Goal: Check status

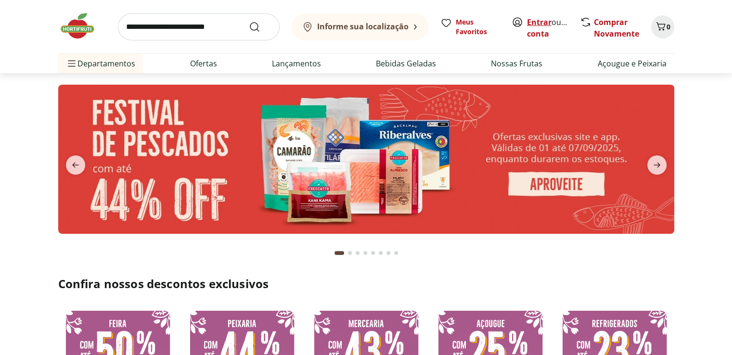
click at [532, 18] on link "Entrar" at bounding box center [539, 22] width 25 height 11
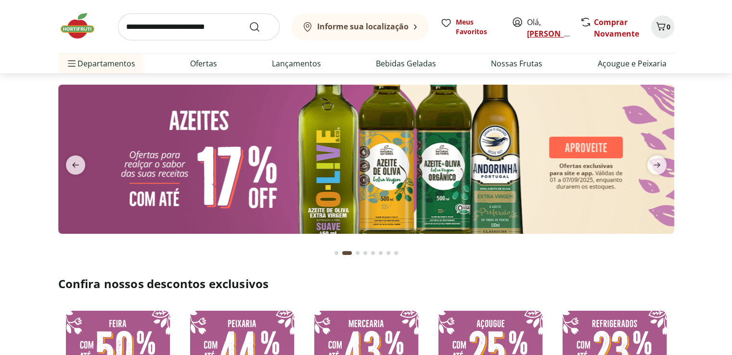
click at [539, 39] on link "[PERSON_NAME]" at bounding box center [558, 33] width 63 height 11
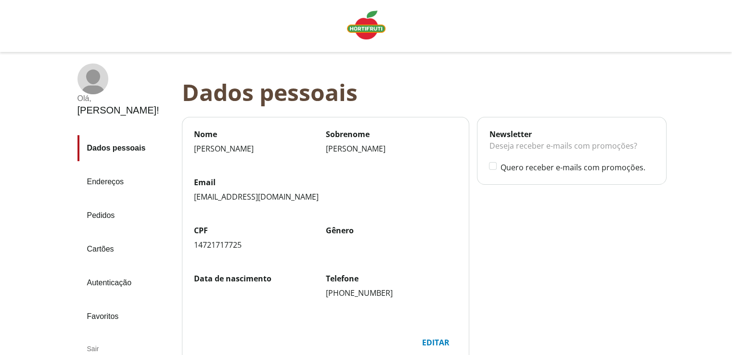
click at [107, 203] on link "Pedidos" at bounding box center [125, 216] width 97 height 26
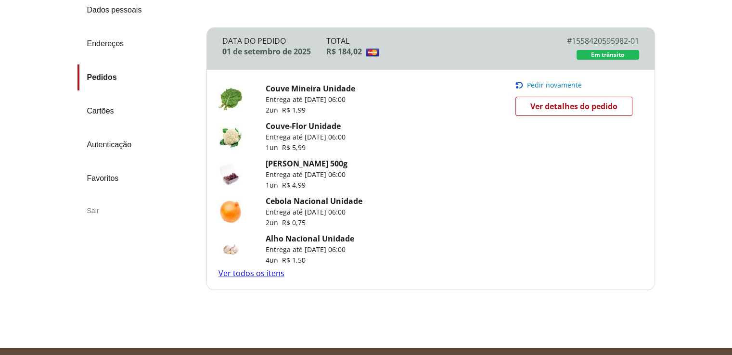
scroll to position [47, 0]
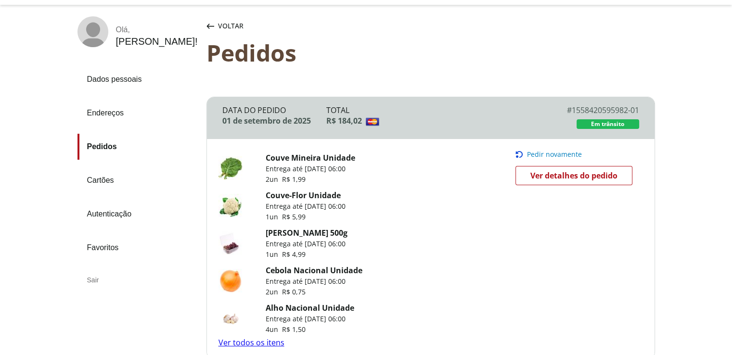
click at [590, 103] on div "Data do Pedido 01 de setembro de 2025 Total R$ 184,02 # 1558420595982-01 # SLR-…" at bounding box center [431, 118] width 448 height 42
click at [589, 108] on div "# 1558420595982-01" at bounding box center [587, 110] width 104 height 11
click at [569, 180] on span "Ver detalhes do pedido" at bounding box center [573, 175] width 87 height 14
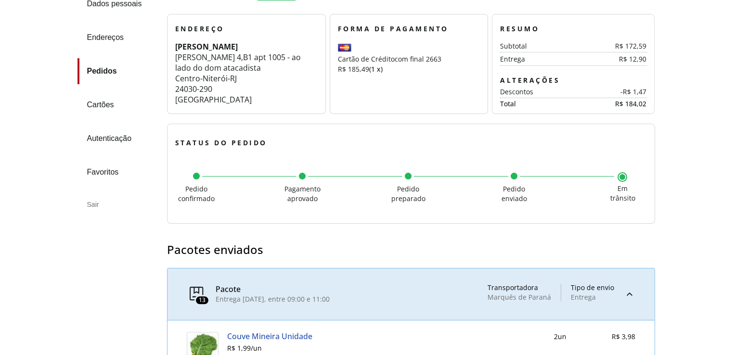
scroll to position [192, 0]
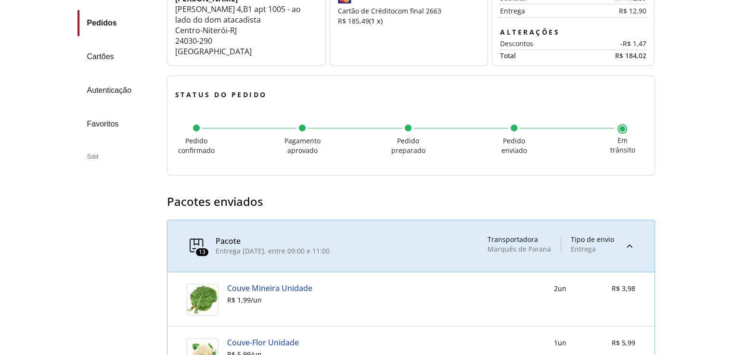
click at [618, 139] on span "Em trânsito" at bounding box center [622, 145] width 25 height 19
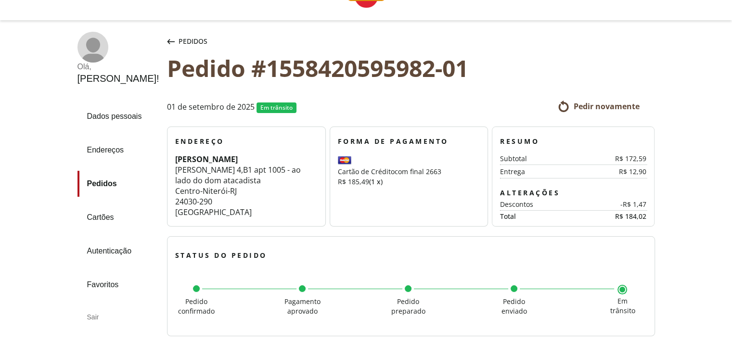
scroll to position [29, 0]
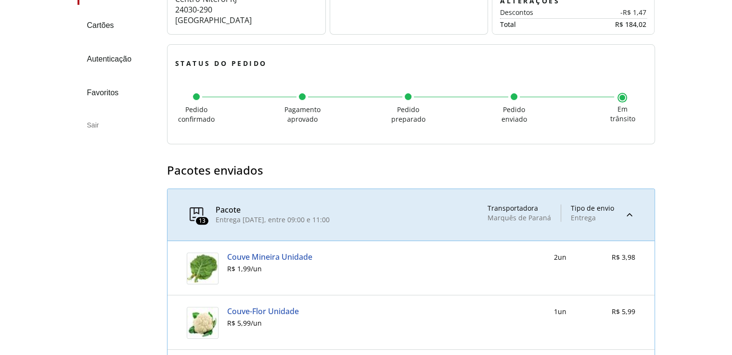
scroll to position [174, 0]
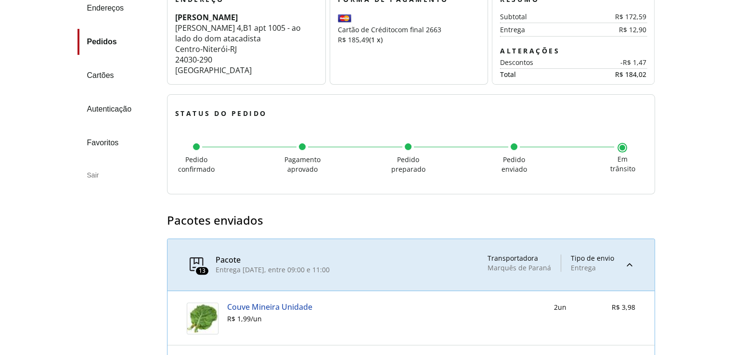
click at [628, 269] on div at bounding box center [630, 265] width 12 height 21
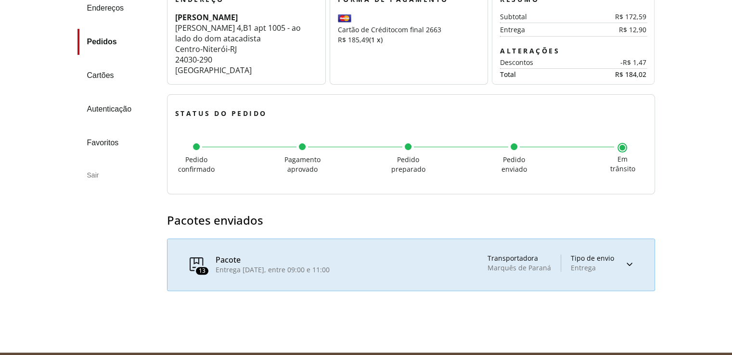
click at [628, 269] on div at bounding box center [630, 265] width 12 height 21
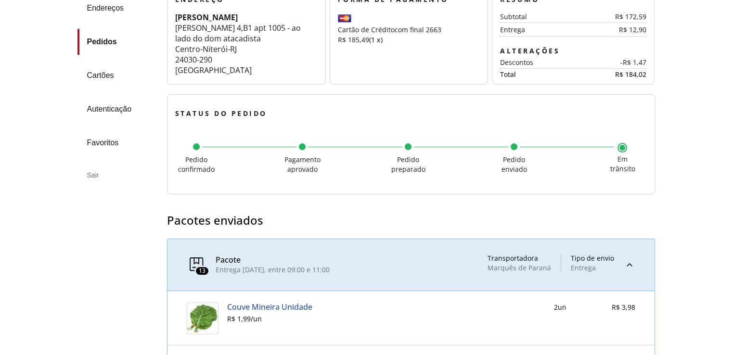
click at [628, 269] on div at bounding box center [630, 265] width 12 height 21
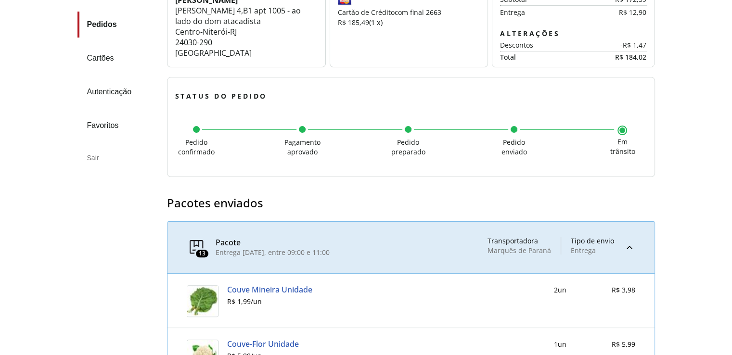
scroll to position [192, 0]
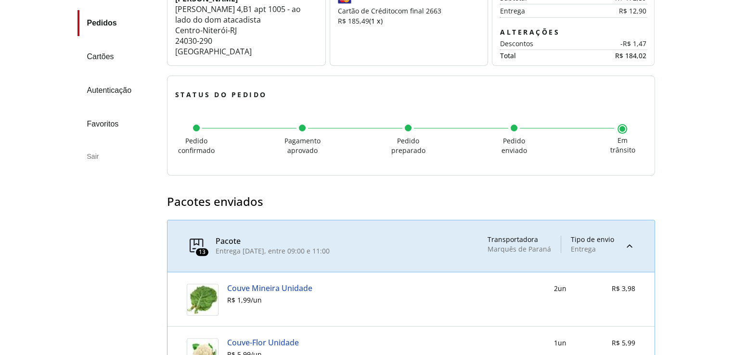
click at [622, 132] on div "Em trânsito" at bounding box center [622, 145] width 38 height 27
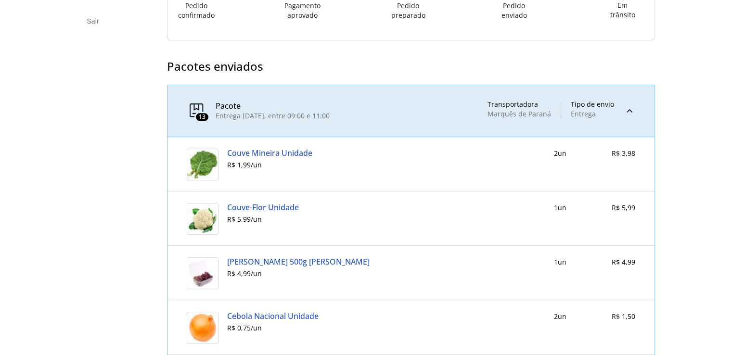
scroll to position [385, 0]
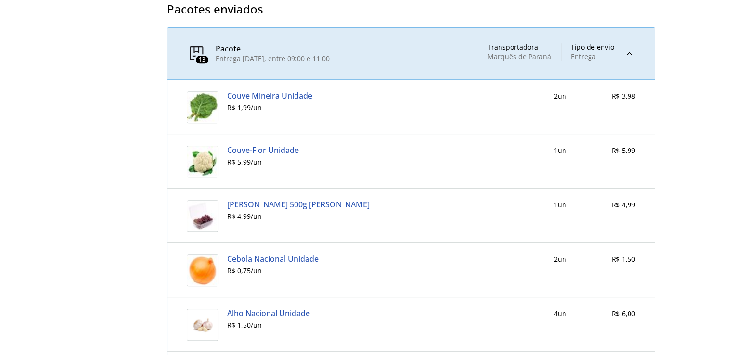
click at [519, 57] on div "Marquês de Paraná" at bounding box center [519, 57] width 64 height 8
click at [626, 57] on div at bounding box center [630, 53] width 12 height 21
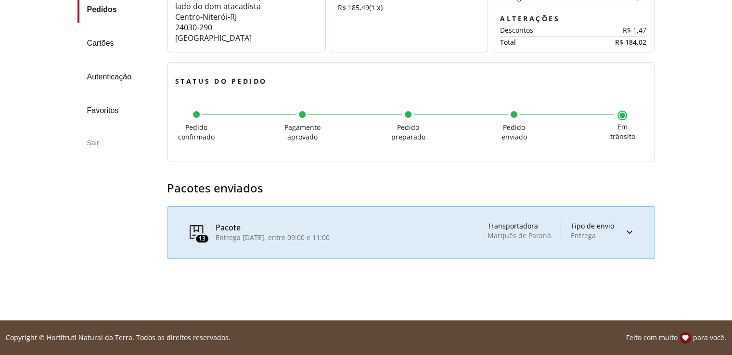
scroll to position [206, 0]
click at [637, 240] on div "13 Pacote Entrega segunda-feira, 01 de setembro, entre 09:00 e 11:00 Transporta…" at bounding box center [410, 232] width 487 height 51
click at [631, 237] on div at bounding box center [630, 232] width 12 height 21
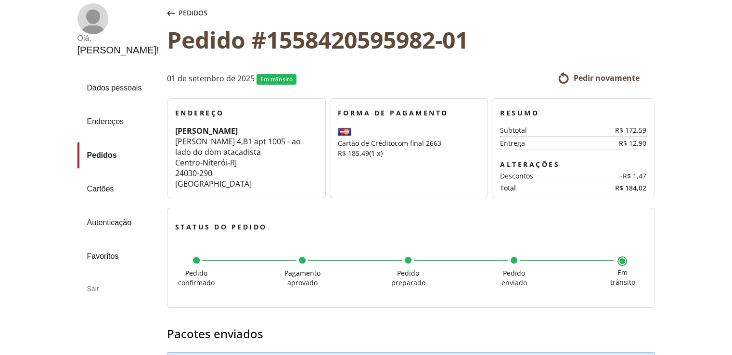
scroll to position [0, 0]
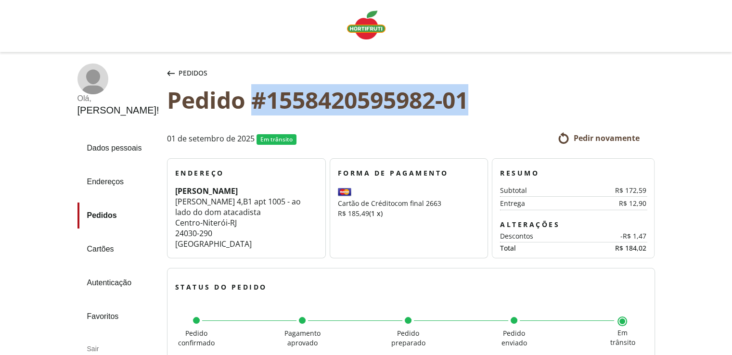
drag, startPoint x: 238, startPoint y: 100, endPoint x: 454, endPoint y: 99, distance: 216.1
click at [454, 99] on div "Pedido #1558420595982-01" at bounding box center [411, 100] width 488 height 26
copy div "#1558420595982-01"
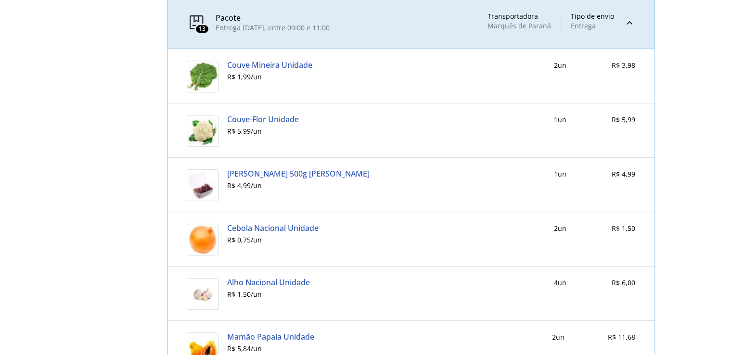
scroll to position [414, 0]
